Goal: Task Accomplishment & Management: Manage account settings

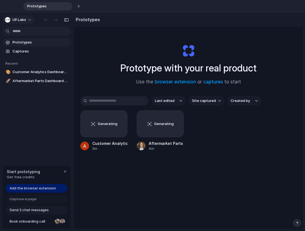
click at [24, 22] on span "UP.Labs" at bounding box center [20, 19] width 14 height 5
click at [30, 21] on button "UP.Labs" at bounding box center [19, 20] width 32 height 9
click at [30, 21] on div "Settings Invite members Change theme Sign out" at bounding box center [152, 115] width 305 height 231
click at [177, 118] on div "button" at bounding box center [176, 118] width 4 height 4
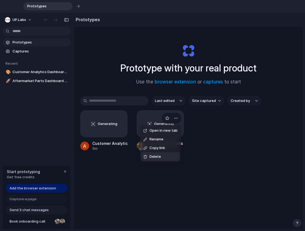
click at [186, 168] on div "Open in new tab Rename Copy link Delete" at bounding box center [152, 115] width 305 height 231
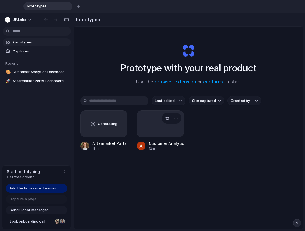
click at [169, 111] on div at bounding box center [160, 124] width 47 height 27
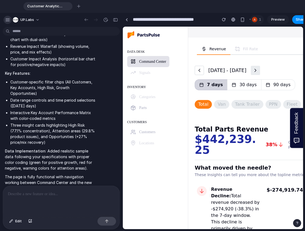
click at [10, 19] on div "button" at bounding box center [7, 19] width 5 height 5
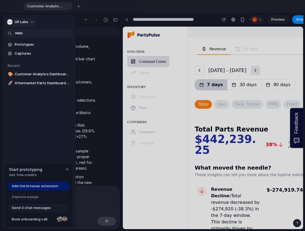
click at [22, 22] on span "UP.Labs" at bounding box center [22, 21] width 14 height 5
click at [39, 82] on span "Aftermarket Parts Dashboard Visualization" at bounding box center [43, 83] width 56 height 5
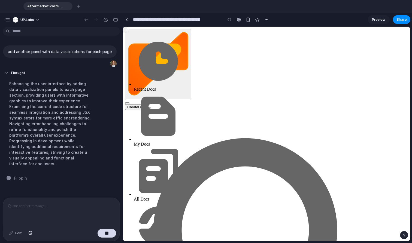
click at [86, 20] on div "button" at bounding box center [86, 19] width 5 height 5
type input "**********"
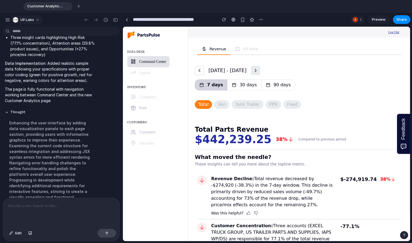
click at [17, 20] on div "button" at bounding box center [15, 19] width 5 height 5
click at [29, 31] on span "Settings" at bounding box center [27, 31] width 15 height 5
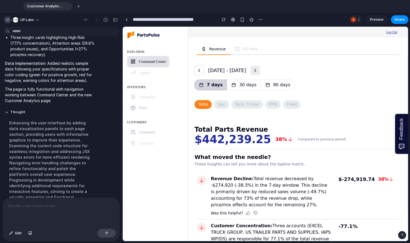
click at [7, 20] on div "button" at bounding box center [7, 19] width 5 height 5
click at [132, 21] on input "**********" at bounding box center [174, 20] width 84 height 10
click at [84, 20] on div "button" at bounding box center [86, 19] width 5 height 5
click at [125, 18] on link at bounding box center [126, 20] width 8 height 8
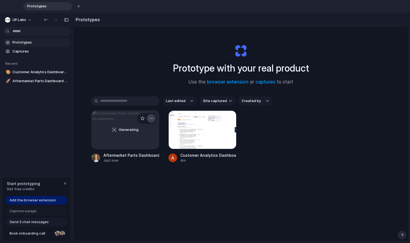
click at [154, 117] on button "button" at bounding box center [151, 118] width 9 height 9
click at [139, 157] on li "Delete" at bounding box center [136, 157] width 39 height 9
